Goal: Information Seeking & Learning: Learn about a topic

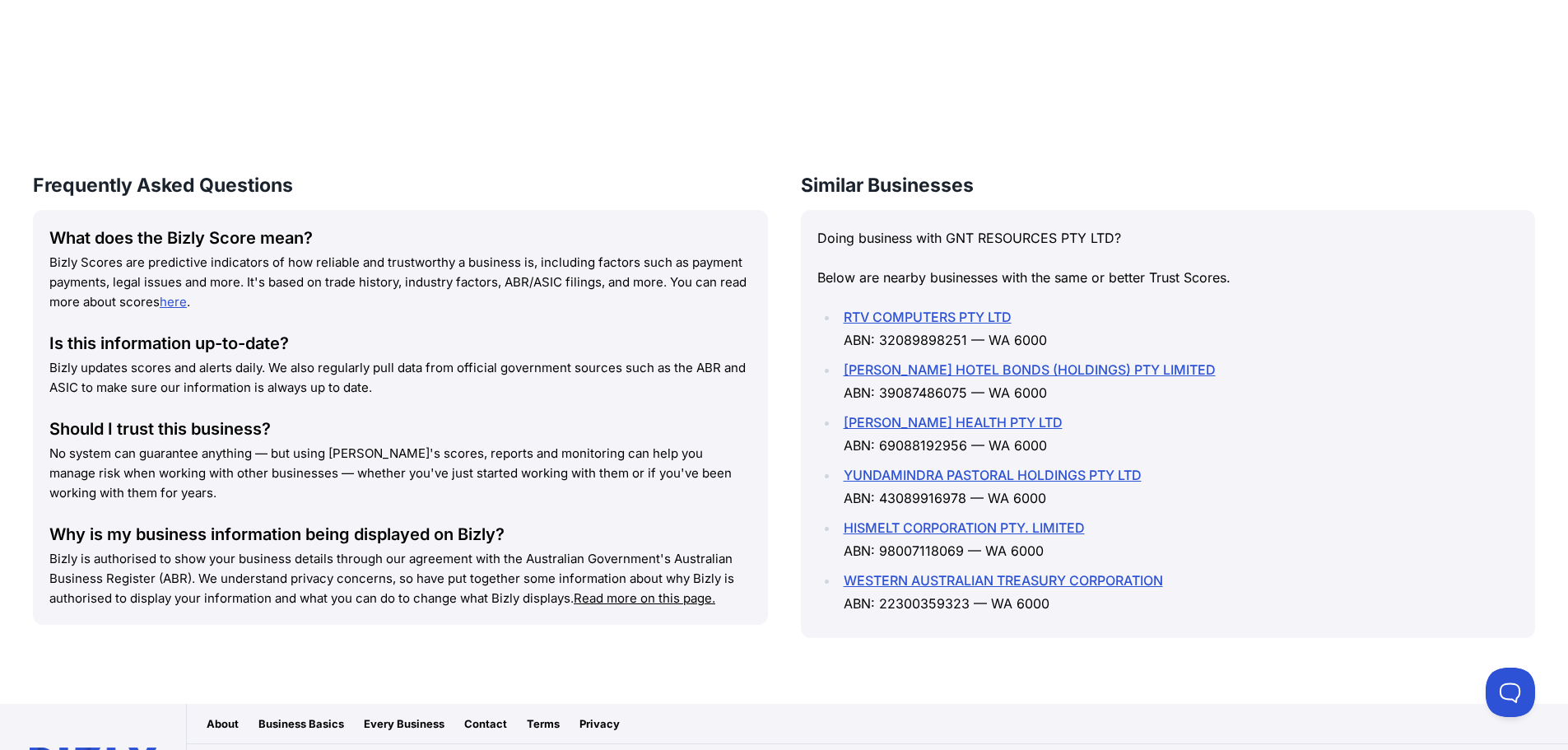
scroll to position [2296, 0]
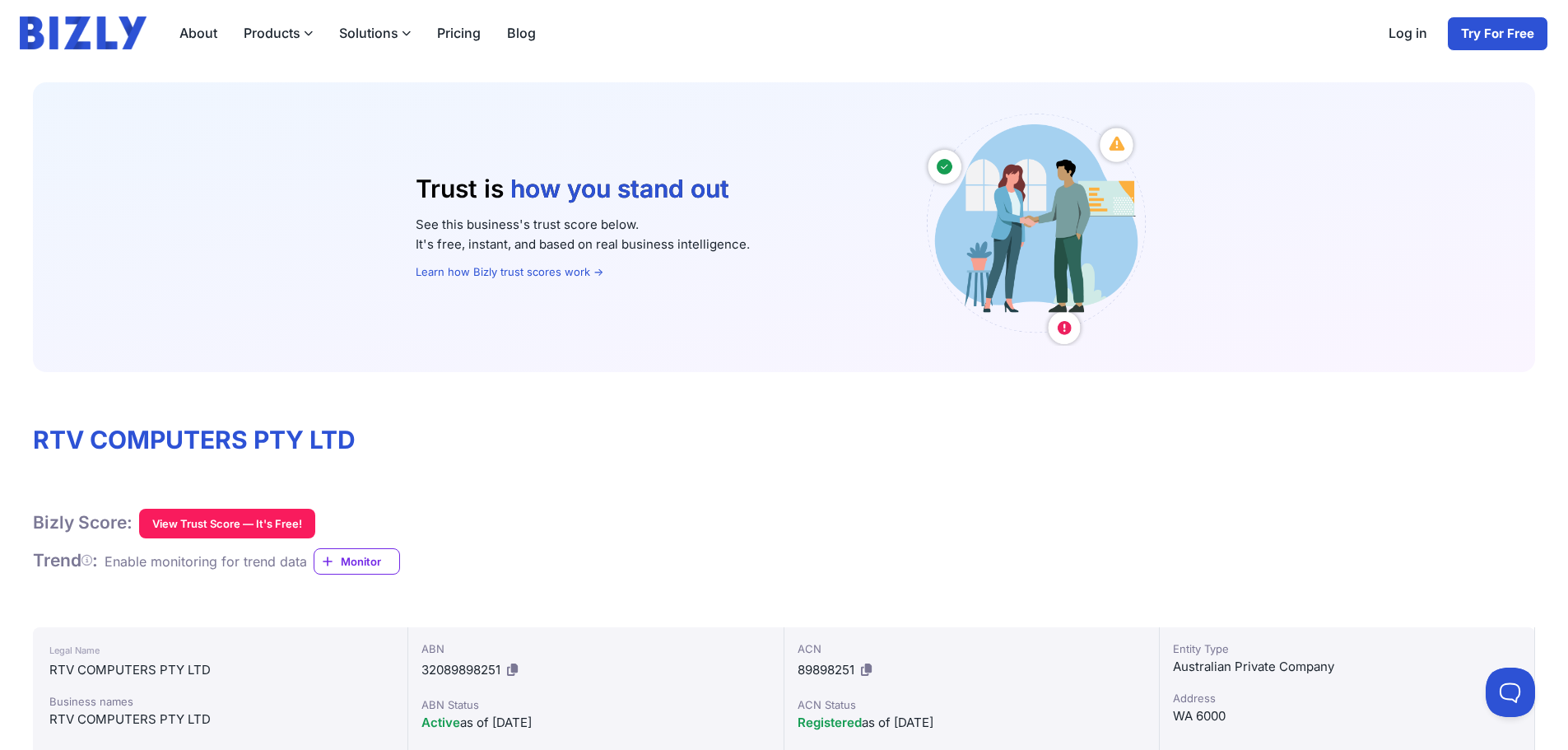
scroll to position [329, 0]
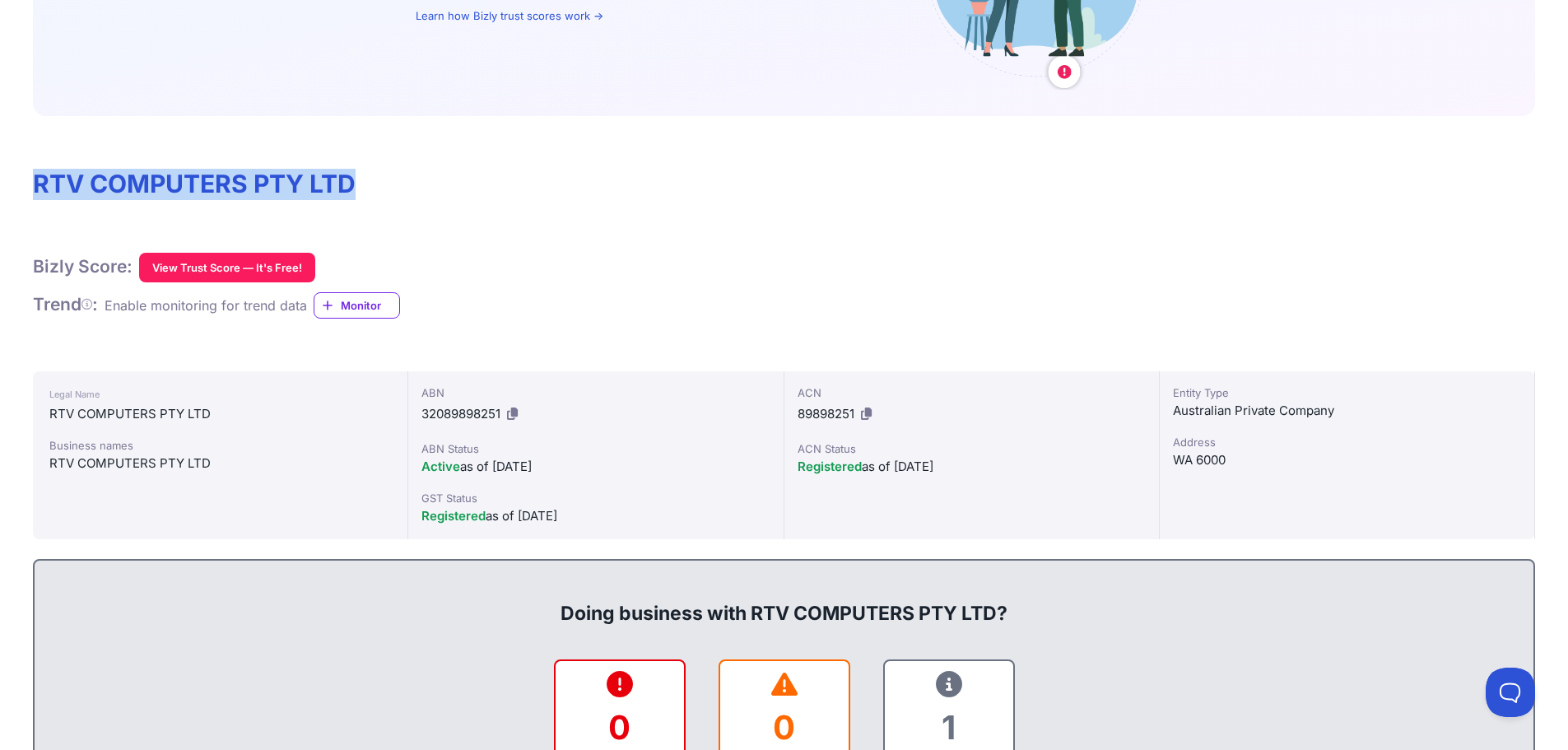
drag, startPoint x: 363, startPoint y: 182, endPoint x: 0, endPoint y: 169, distance: 363.2
copy h1 "RTV COMPUTERS PTY LTD"
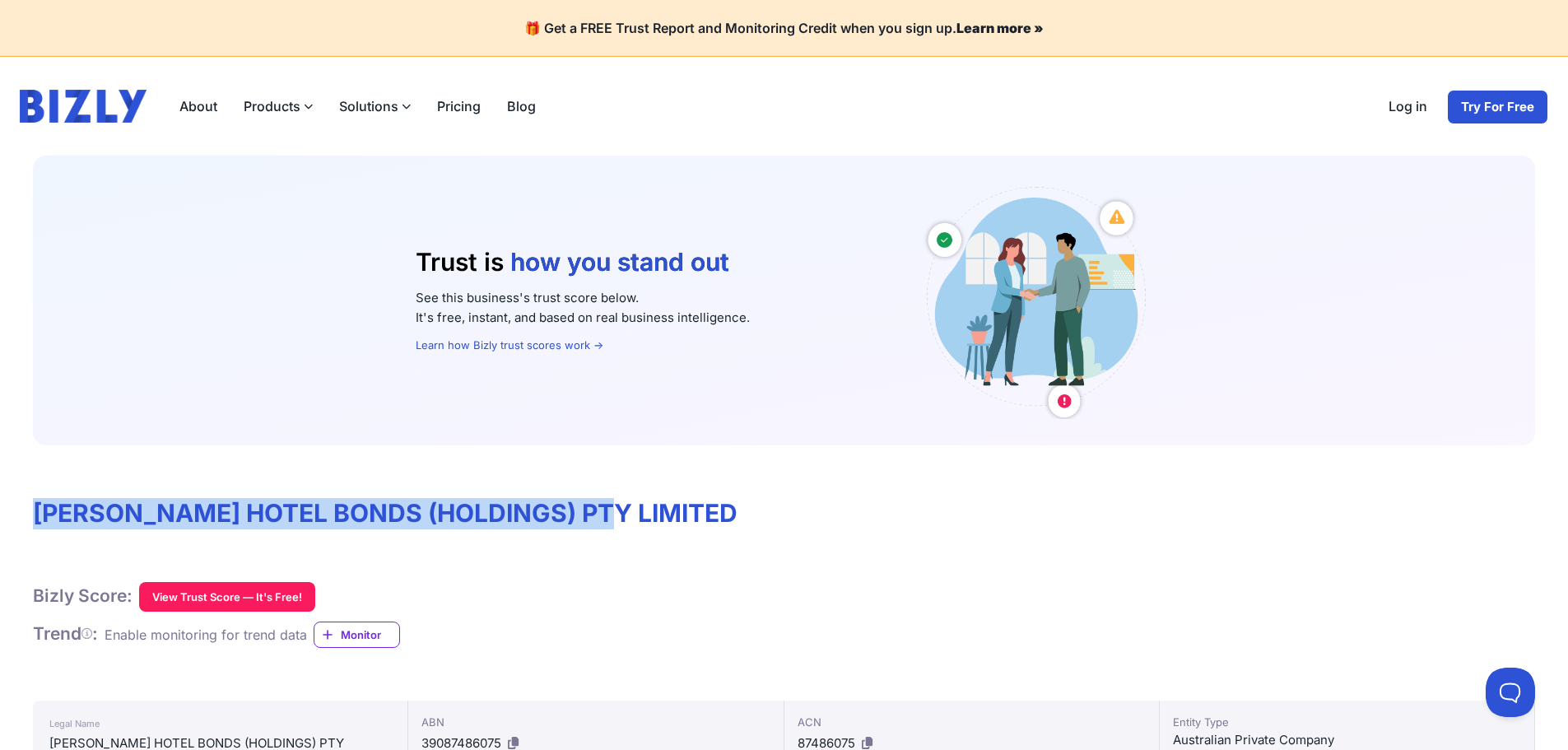
drag, startPoint x: 633, startPoint y: 500, endPoint x: 5, endPoint y: 474, distance: 628.5
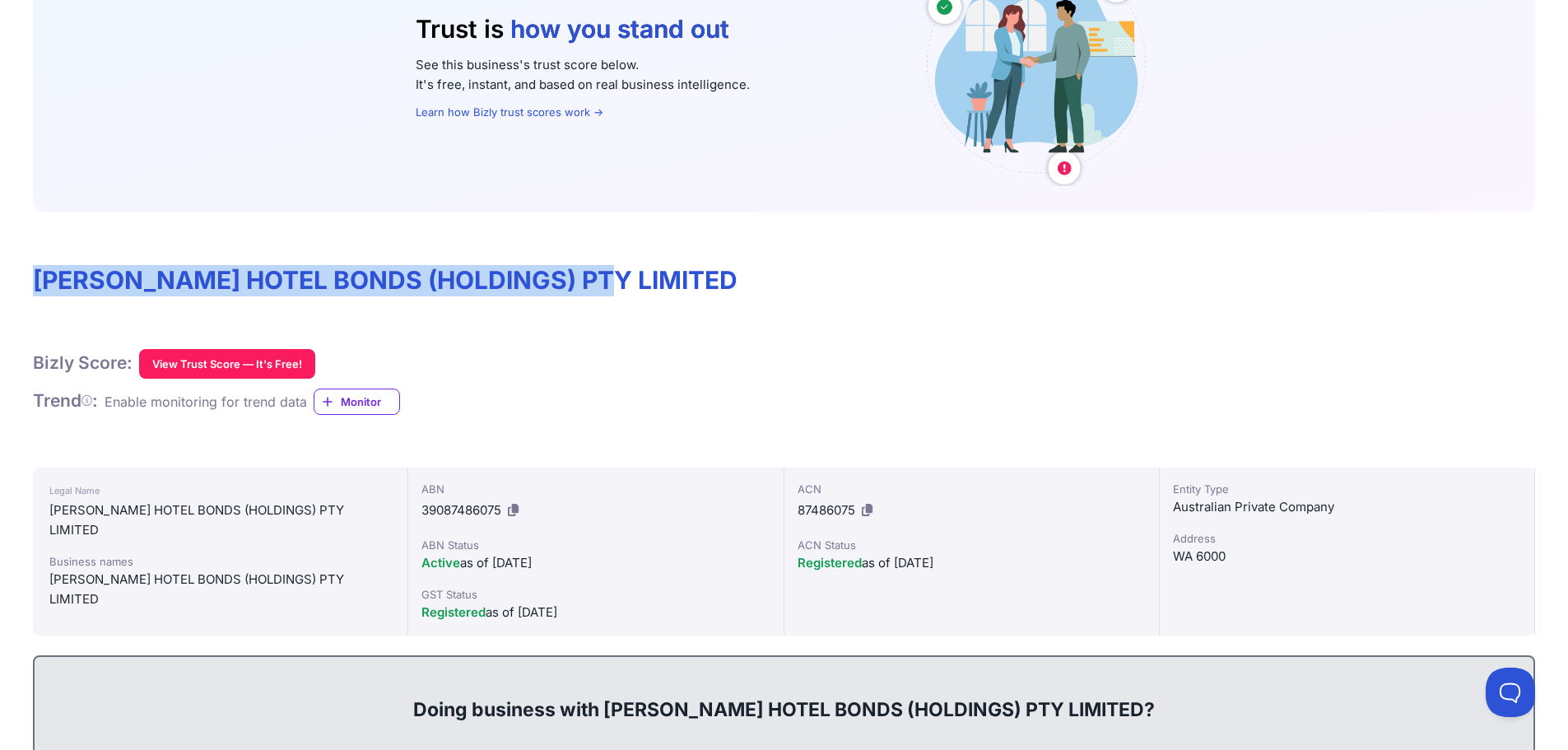
scroll to position [247, 0]
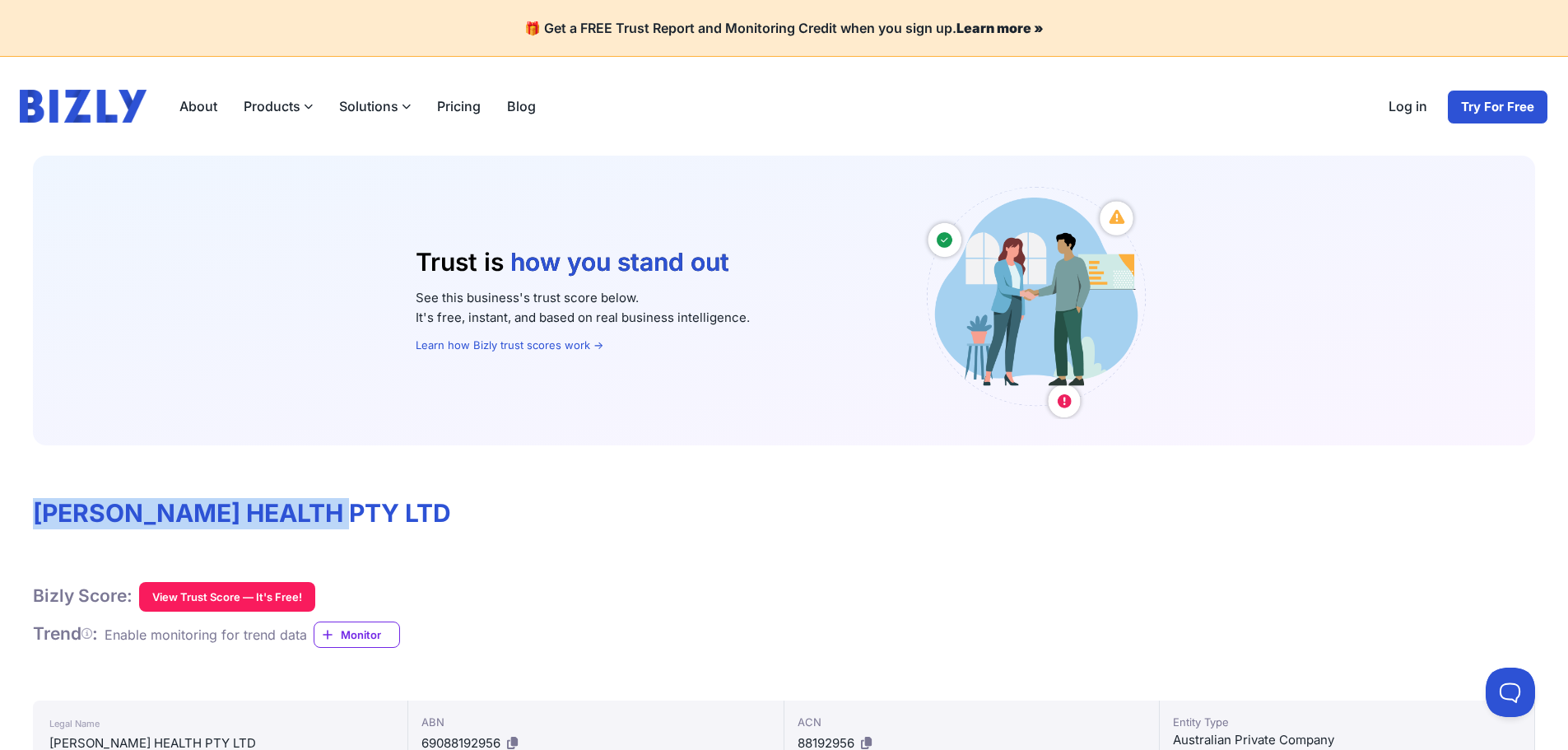
drag, startPoint x: 379, startPoint y: 524, endPoint x: 0, endPoint y: 494, distance: 380.2
